Goal: Transaction & Acquisition: Book appointment/travel/reservation

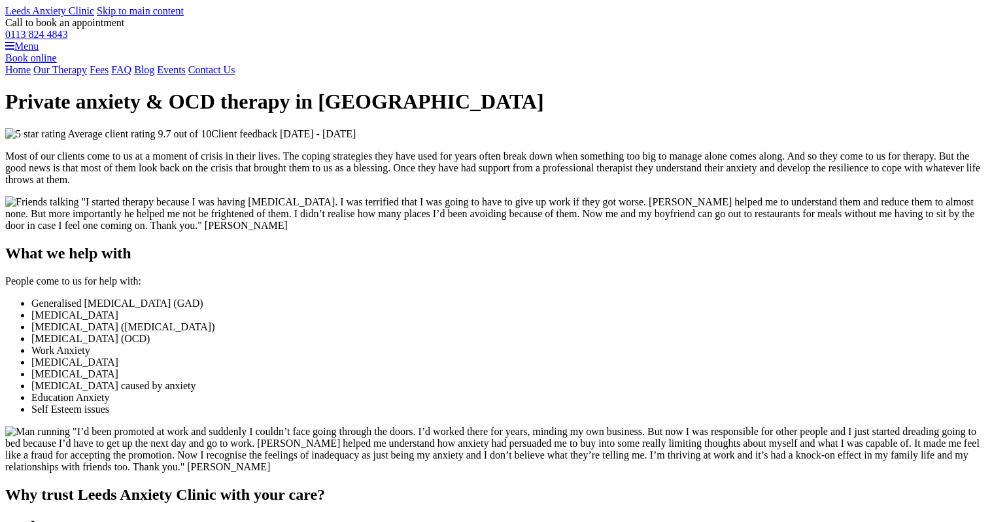
click at [57, 63] on link "Book online" at bounding box center [31, 57] width 52 height 11
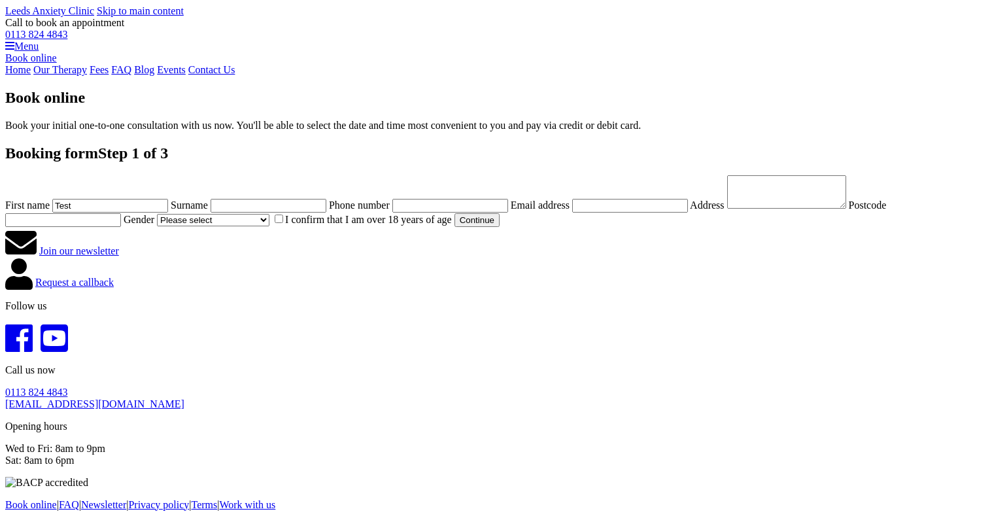
type input "Test"
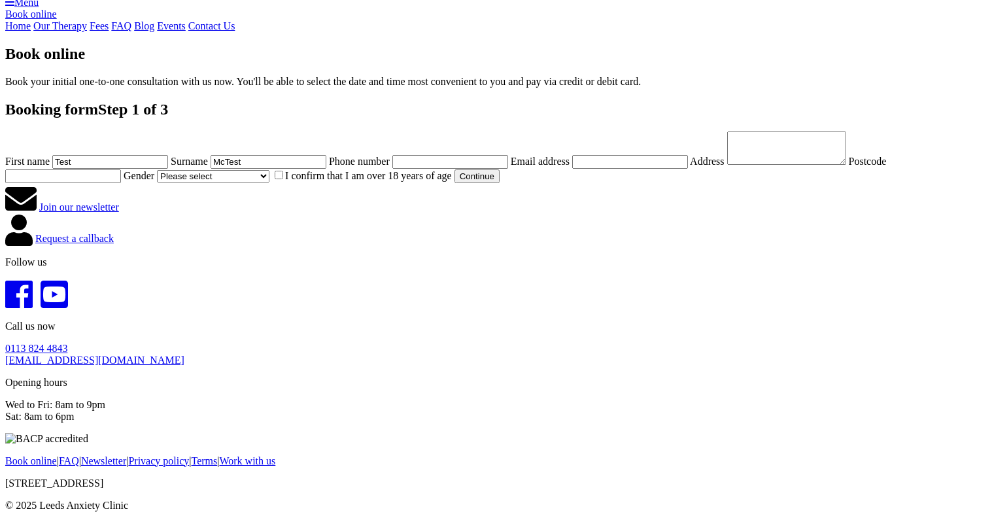
scroll to position [117, 0]
type input "McTest"
click at [168, 169] on input "Test" at bounding box center [110, 162] width 116 height 14
click at [5, 521] on com-1password-button at bounding box center [5, 522] width 0 height 0
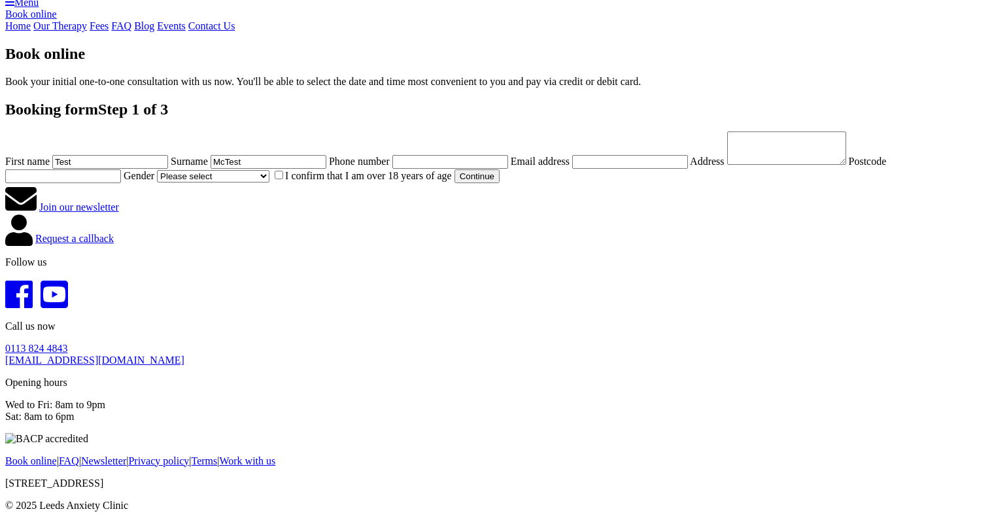
click at [168, 169] on input "Test" at bounding box center [110, 162] width 116 height 14
click at [368, 150] on form "Booking form Step 1 of 3 First name Surname McTest Phone number Email address A…" at bounding box center [495, 142] width 981 height 82
drag, startPoint x: 284, startPoint y: 244, endPoint x: 169, endPoint y: 239, distance: 114.5
click at [169, 239] on div "Book online Book your initial one-to-one consultation with us now. You'll be ab…" at bounding box center [495, 145] width 981 height 201
click at [168, 169] on input "First name" at bounding box center [110, 162] width 116 height 14
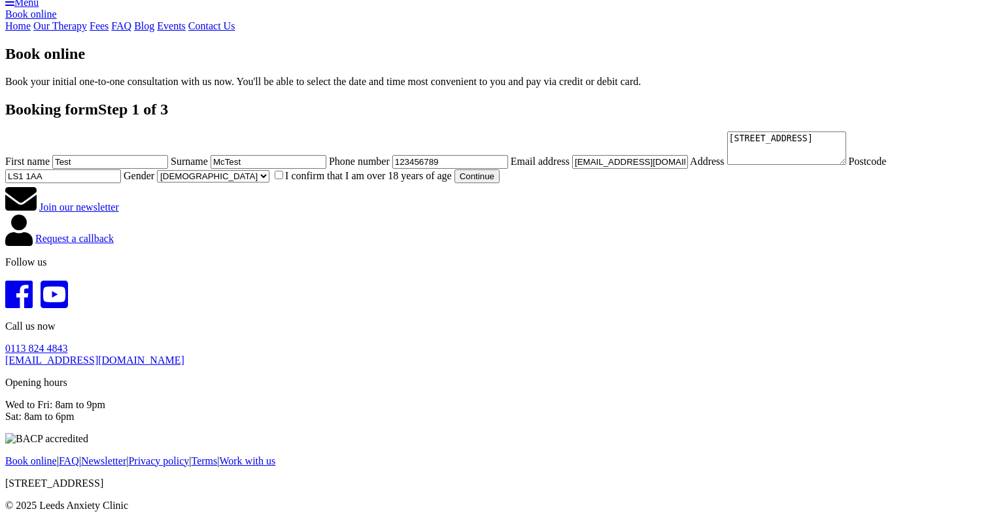
scroll to position [429, 0]
click at [288, 181] on label "I confirm that I am over 18 years of age" at bounding box center [362, 175] width 180 height 11
click at [283, 179] on input "I confirm that I am over 18 years of age" at bounding box center [279, 175] width 8 height 8
checkbox input "true"
click at [454, 183] on button "Continue" at bounding box center [476, 176] width 45 height 14
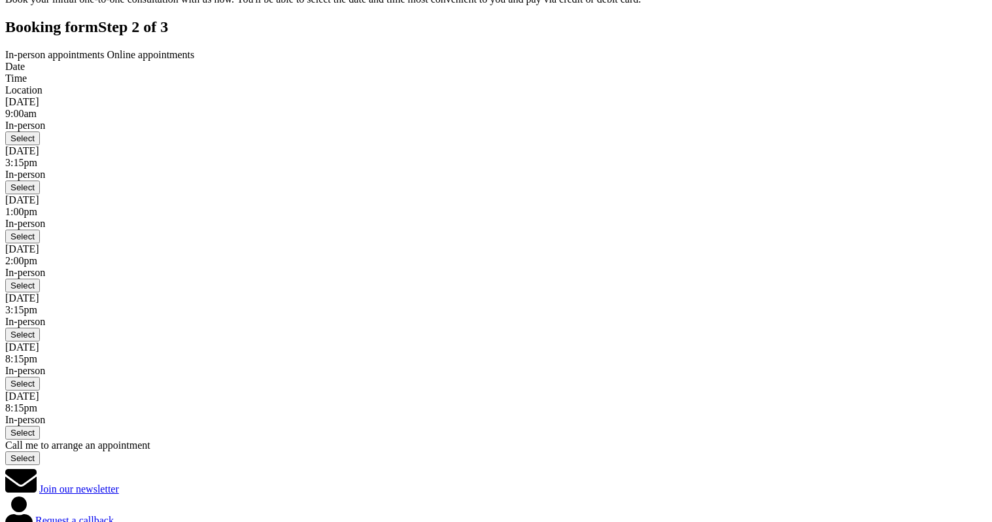
scroll to position [129, 0]
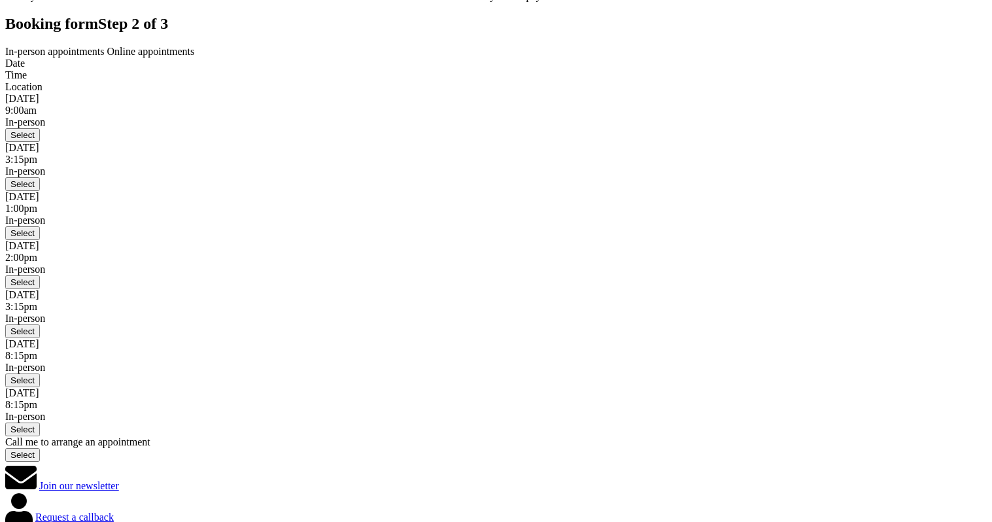
click at [40, 240] on button "Select" at bounding box center [22, 233] width 35 height 14
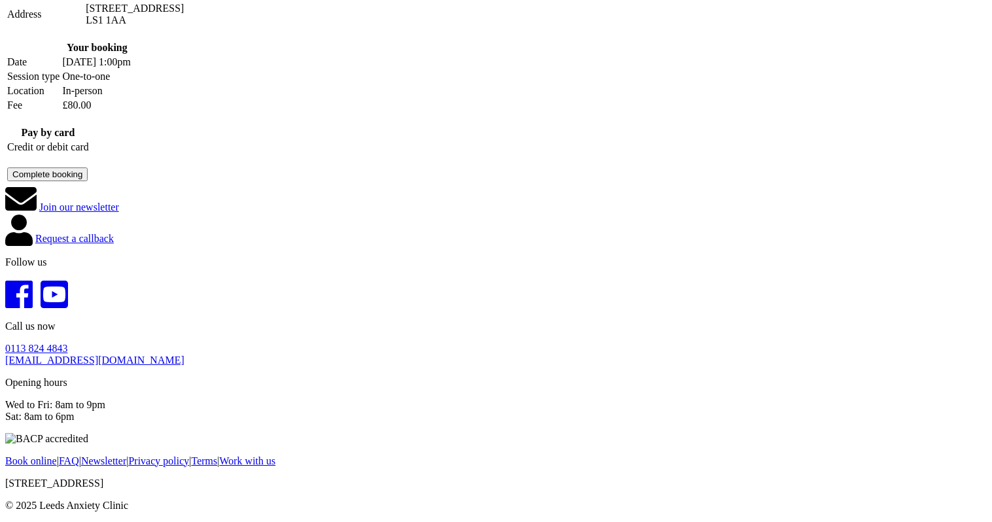
scroll to position [454, 0]
click at [89, 165] on div at bounding box center [48, 159] width 82 height 12
click at [88, 181] on button "Complete booking" at bounding box center [47, 174] width 80 height 14
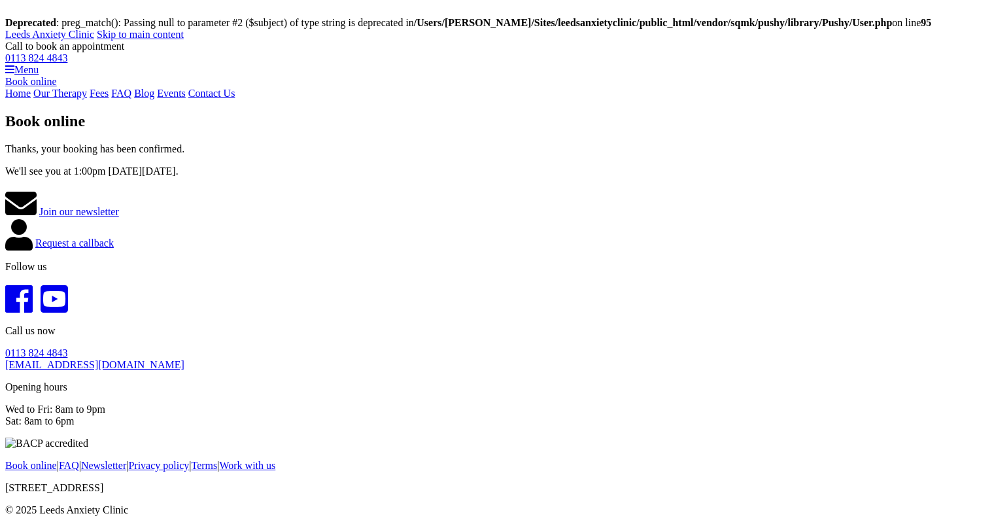
click at [57, 87] on link "Book online" at bounding box center [31, 81] width 52 height 11
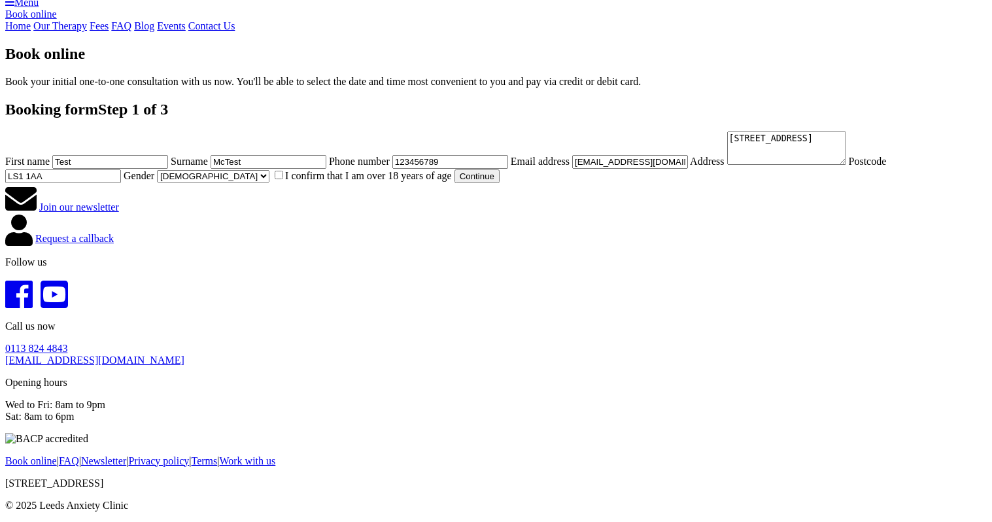
scroll to position [563, 0]
click at [302, 170] on label "I confirm that I am over 18 years of age" at bounding box center [362, 175] width 180 height 11
click at [283, 171] on input "I confirm that I am over 18 years of age" at bounding box center [279, 175] width 8 height 8
checkbox input "true"
click at [454, 183] on button "Continue" at bounding box center [476, 176] width 45 height 14
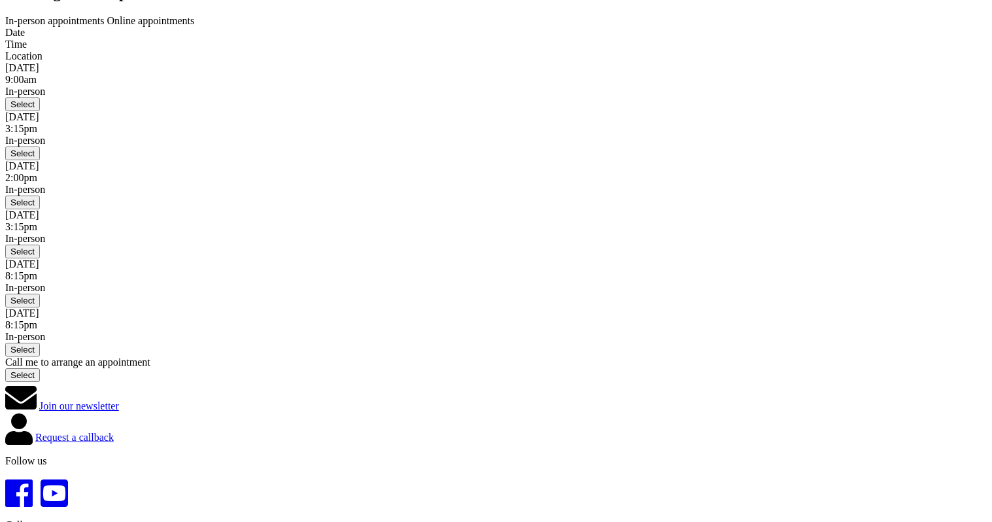
scroll to position [178, 0]
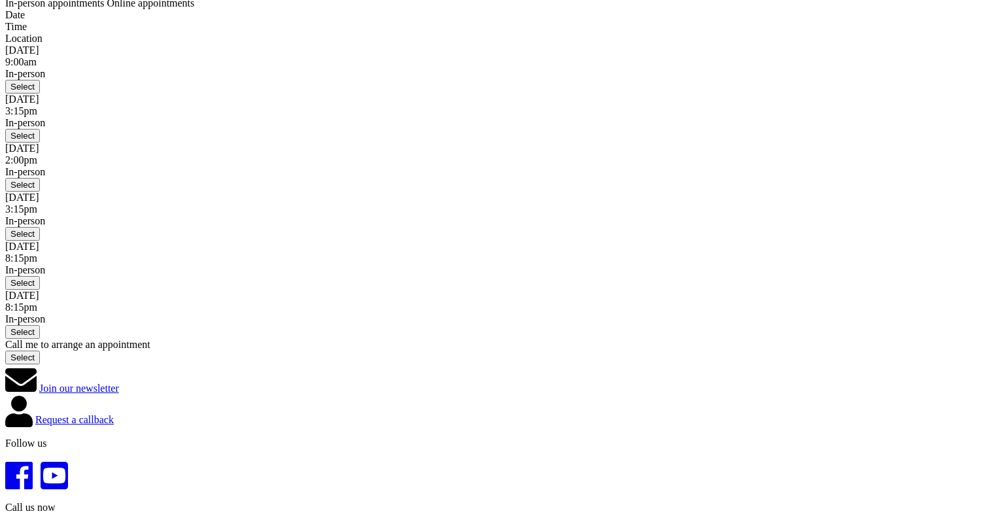
click at [40, 290] on button "Select" at bounding box center [22, 283] width 35 height 14
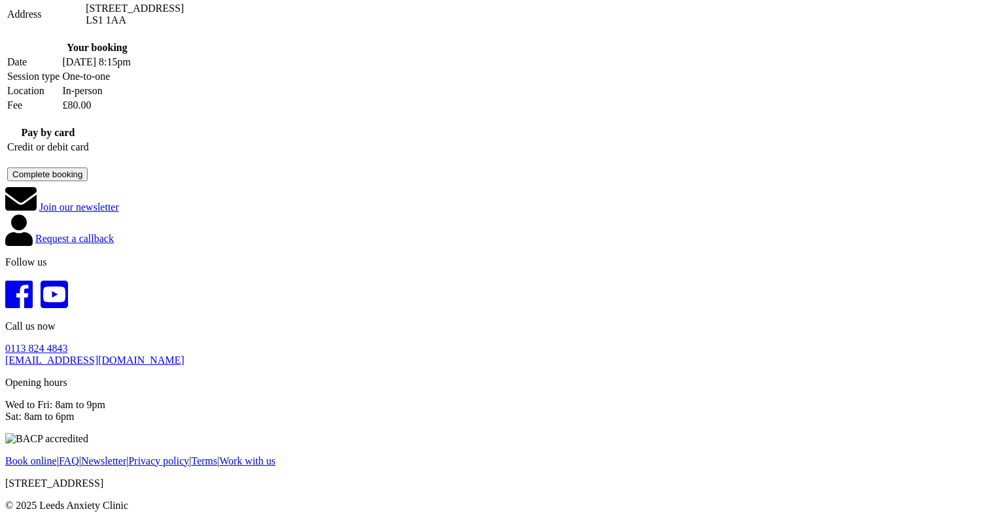
scroll to position [520, 0]
click at [88, 181] on button "Complete booking" at bounding box center [47, 174] width 80 height 14
